Goal: Information Seeking & Learning: Learn about a topic

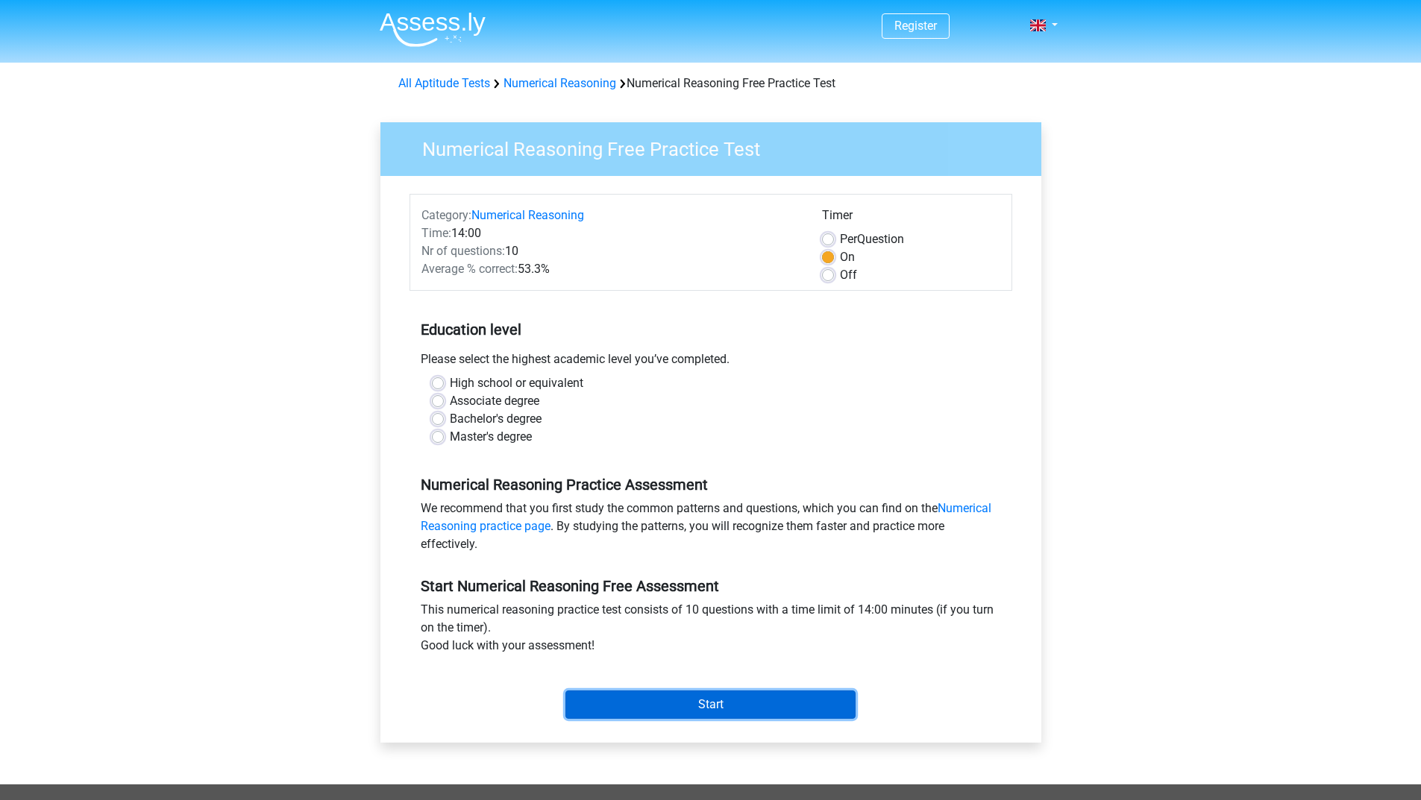
click at [611, 692] on input "Start" at bounding box center [710, 705] width 290 height 28
click at [530, 402] on label "Associate degree" at bounding box center [494, 401] width 89 height 18
click at [444, 402] on input "Associate degree" at bounding box center [438, 399] width 12 height 15
radio input "true"
click at [643, 706] on input "Start" at bounding box center [710, 705] width 290 height 28
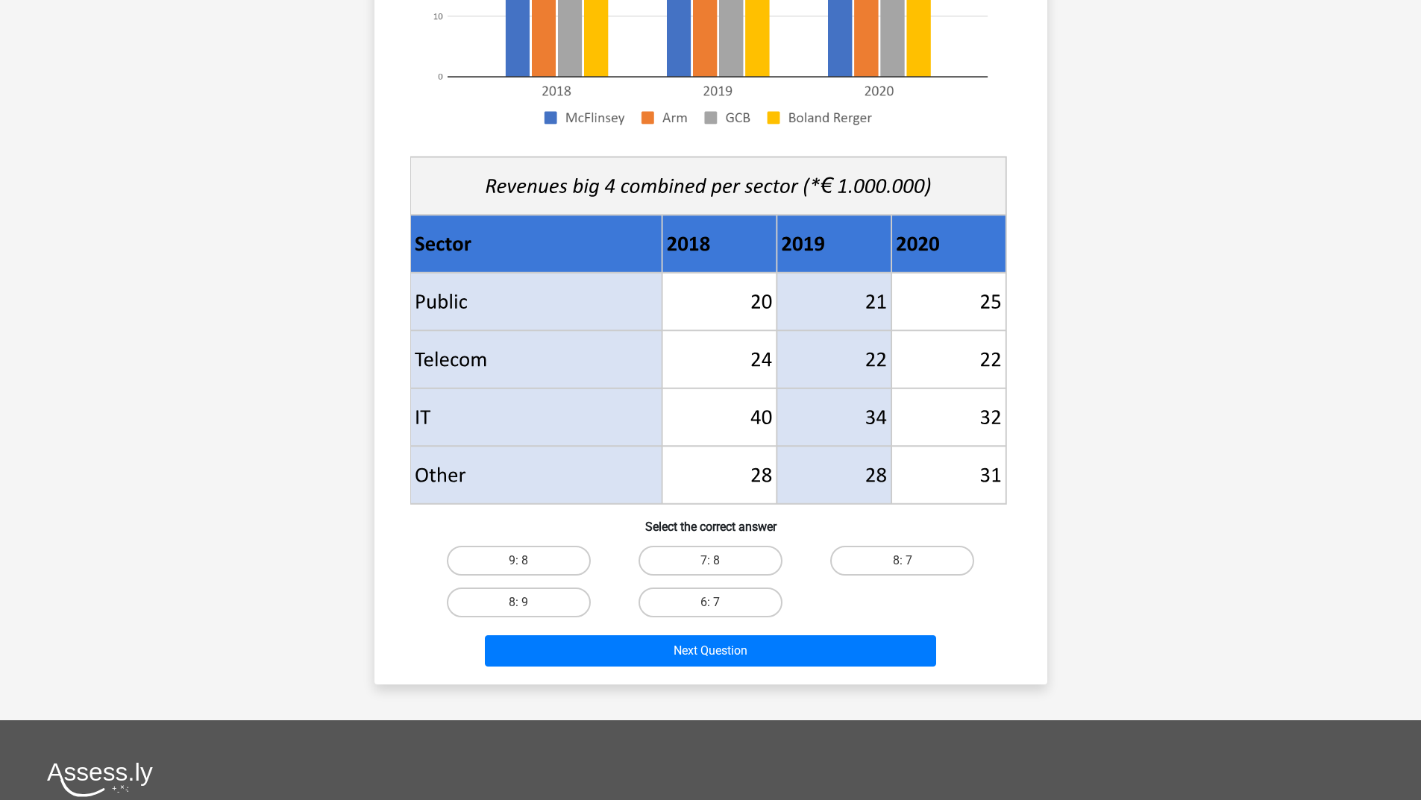
scroll to position [429, 0]
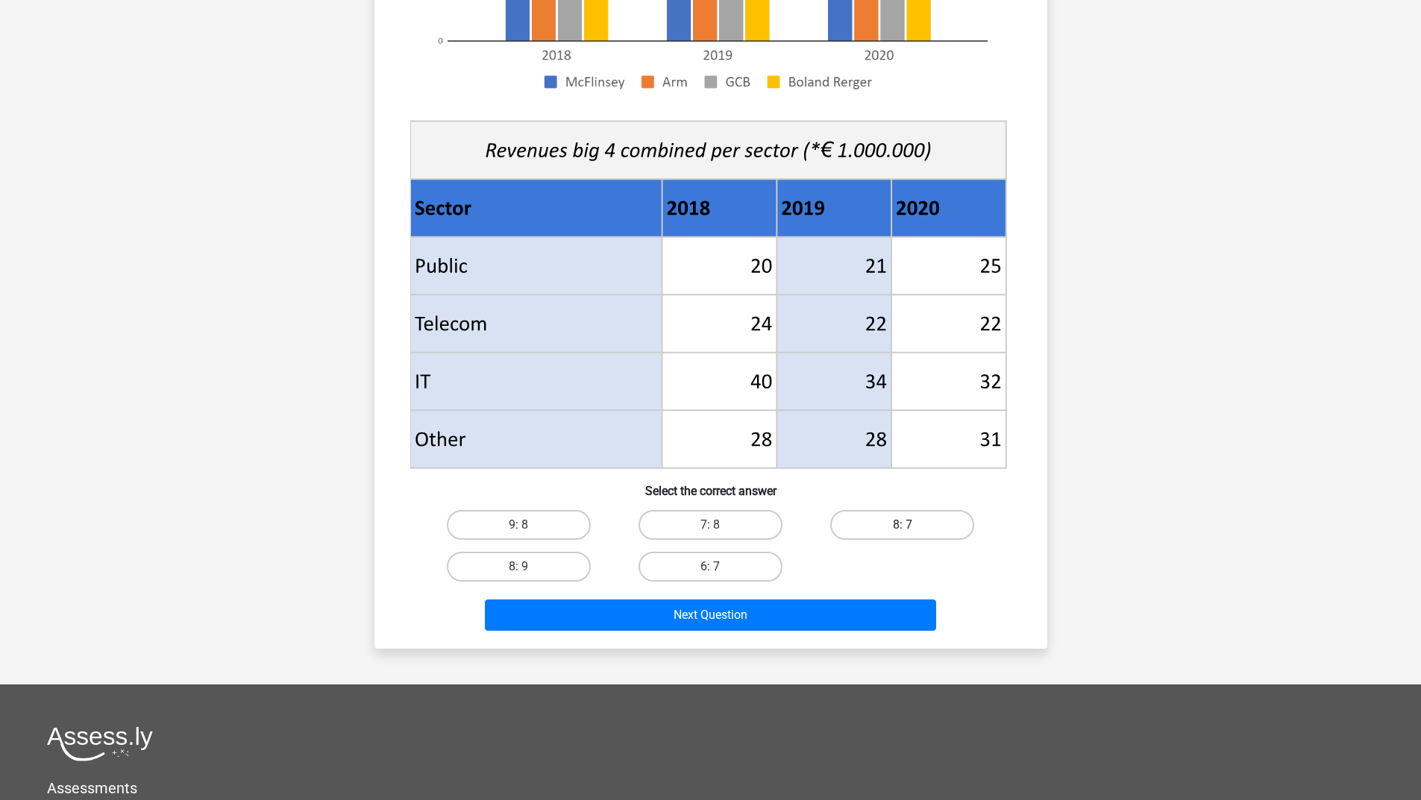
click at [877, 527] on label "8: 7" at bounding box center [902, 525] width 144 height 30
click at [902, 527] on input "8: 7" at bounding box center [907, 530] width 10 height 10
radio input "true"
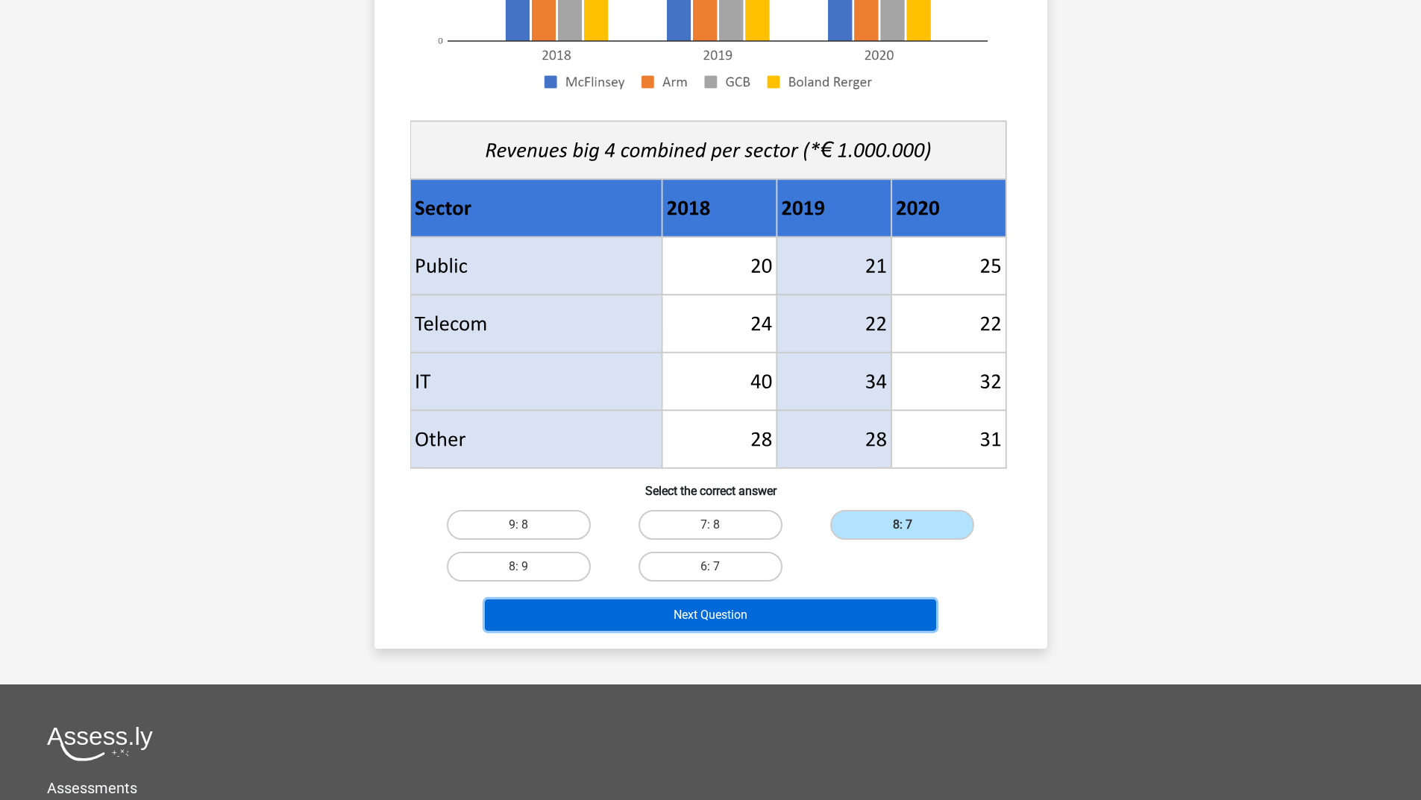
click at [785, 620] on button "Next Question" at bounding box center [710, 615] width 451 height 31
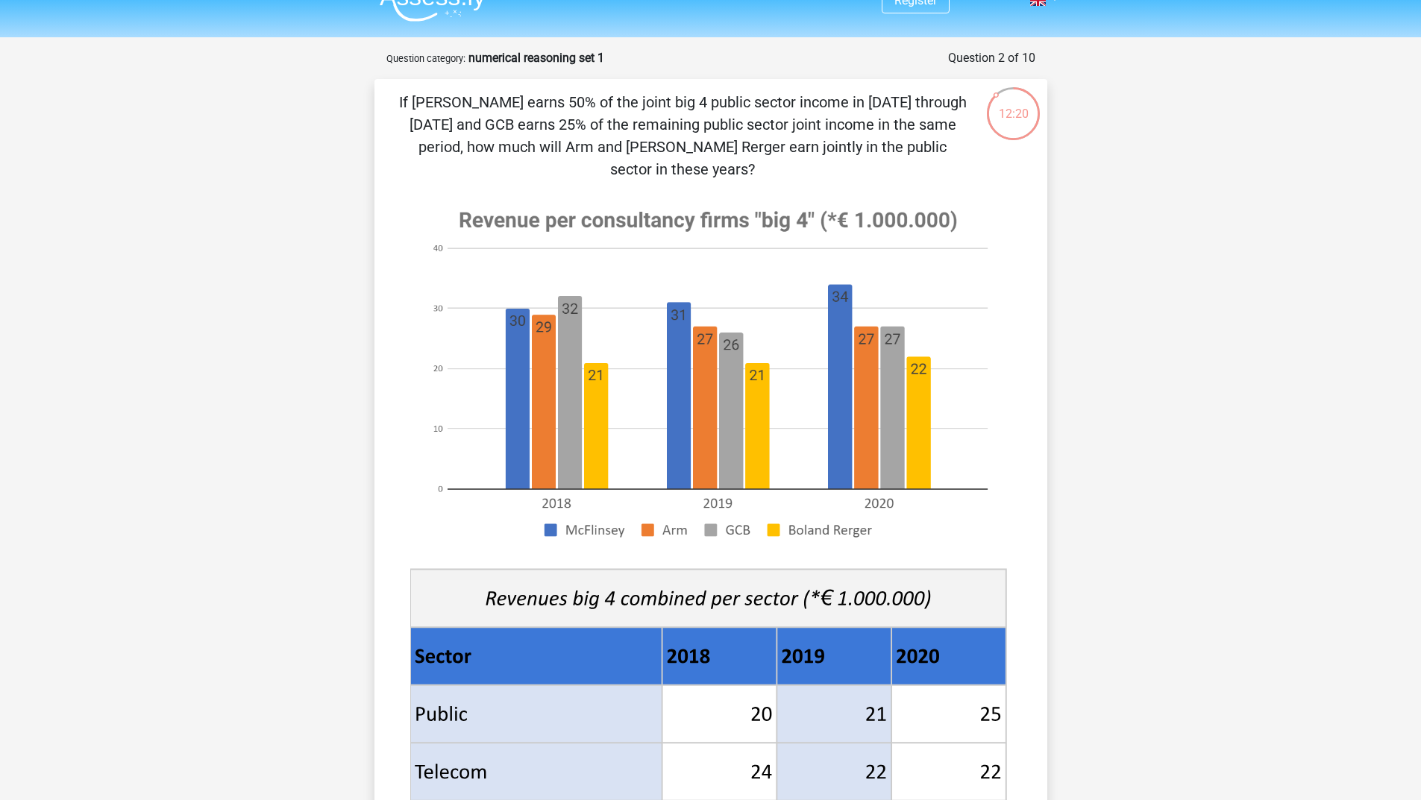
scroll to position [25, 0]
